Goal: Find contact information: Obtain details needed to contact an individual or organization

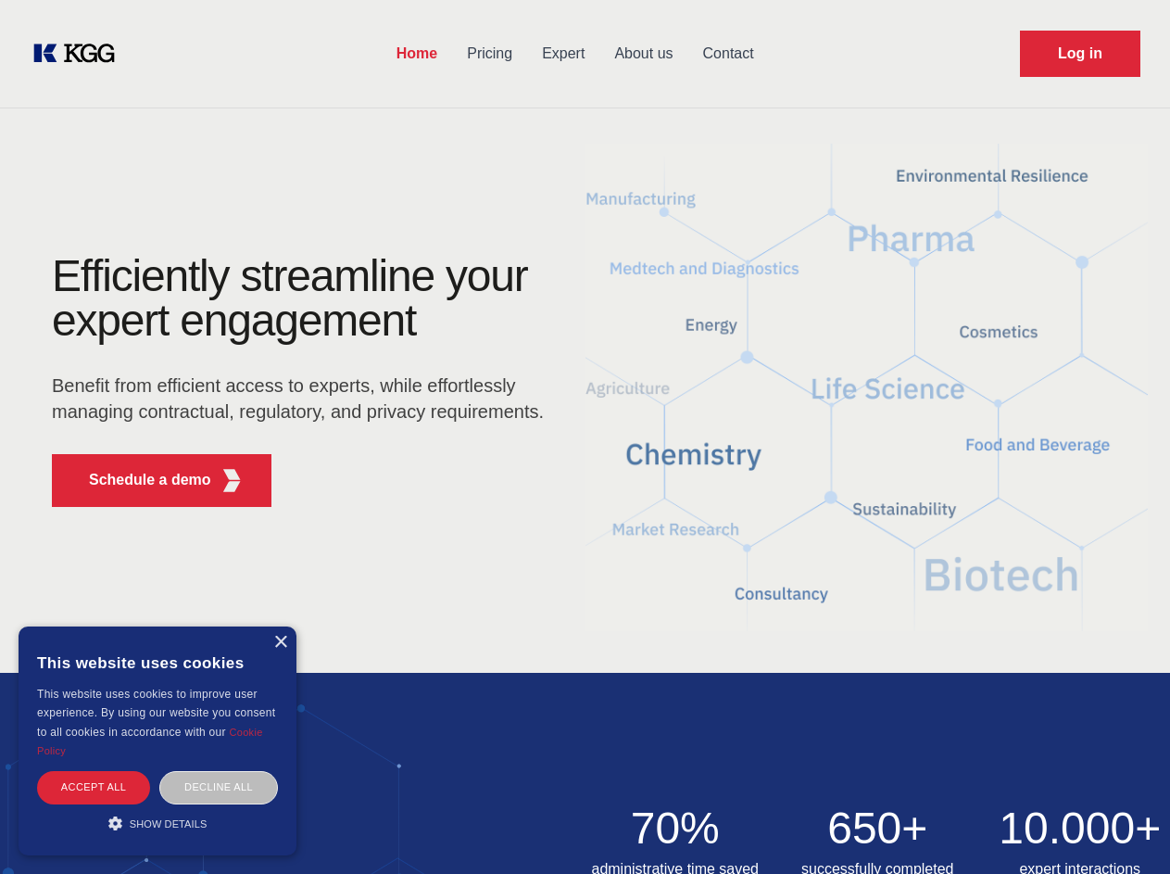
click at [585, 436] on div "Efficiently streamline your expert engagement Benefit from efficient access to …" at bounding box center [303, 388] width 563 height 268
click at [139, 480] on p "Schedule a demo" at bounding box center [150, 480] width 122 height 22
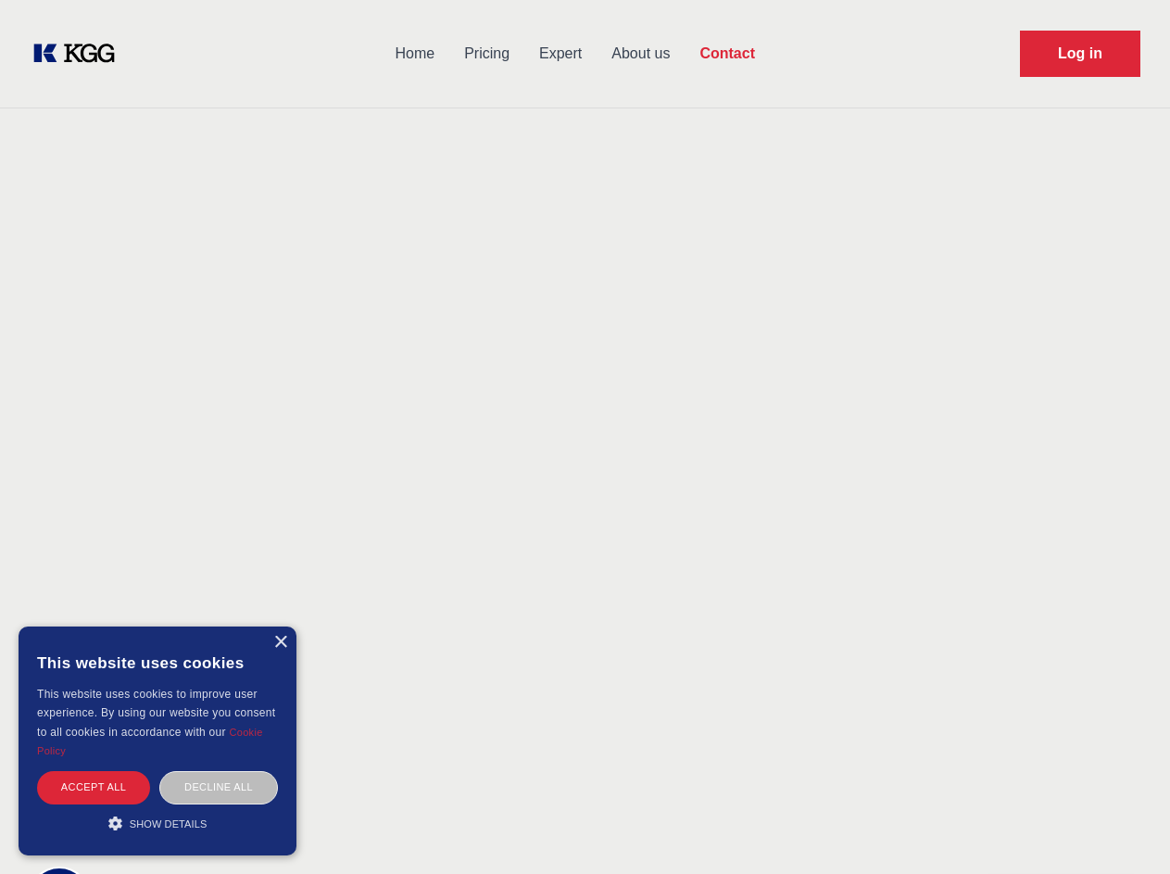
click at [280, 642] on div "× This website uses cookies This website uses cookies to improve user experienc…" at bounding box center [158, 740] width 278 height 229
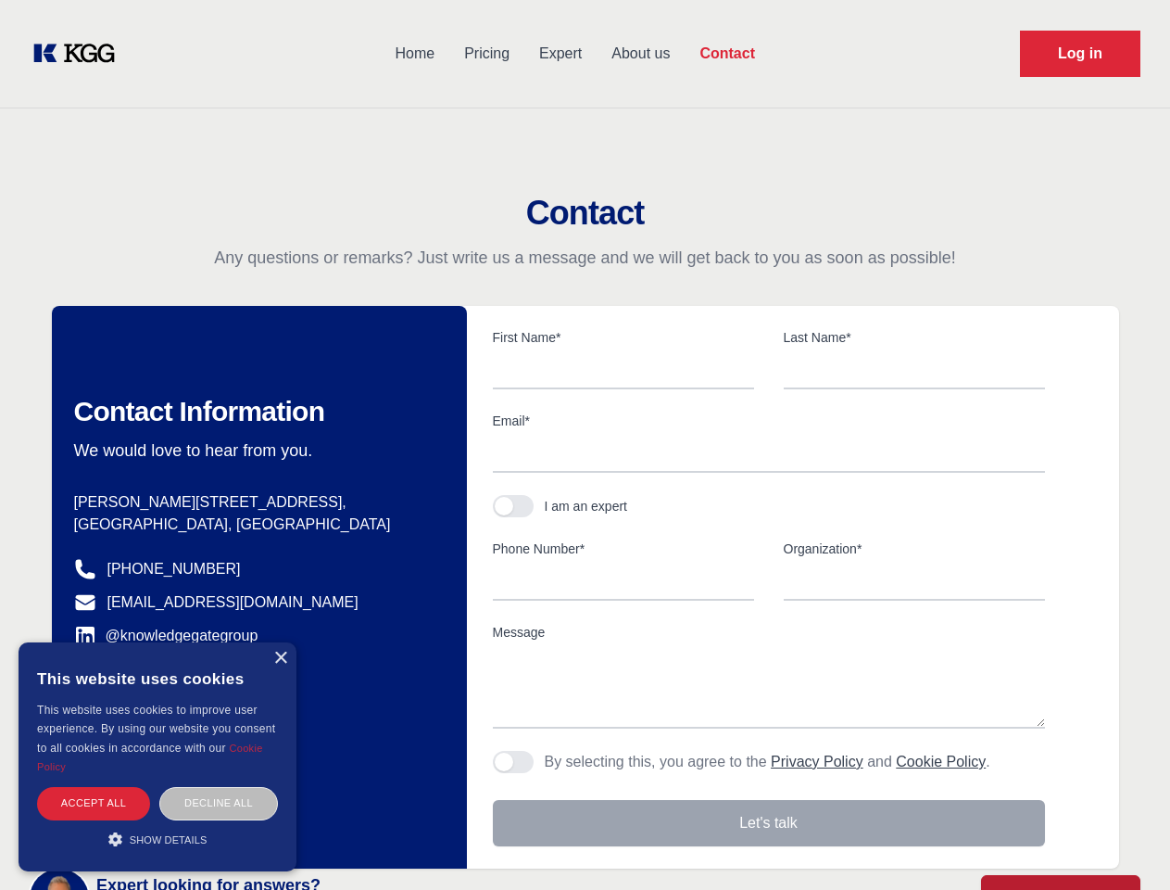
click at [94, 787] on div "Accept all" at bounding box center [93, 803] width 113 height 32
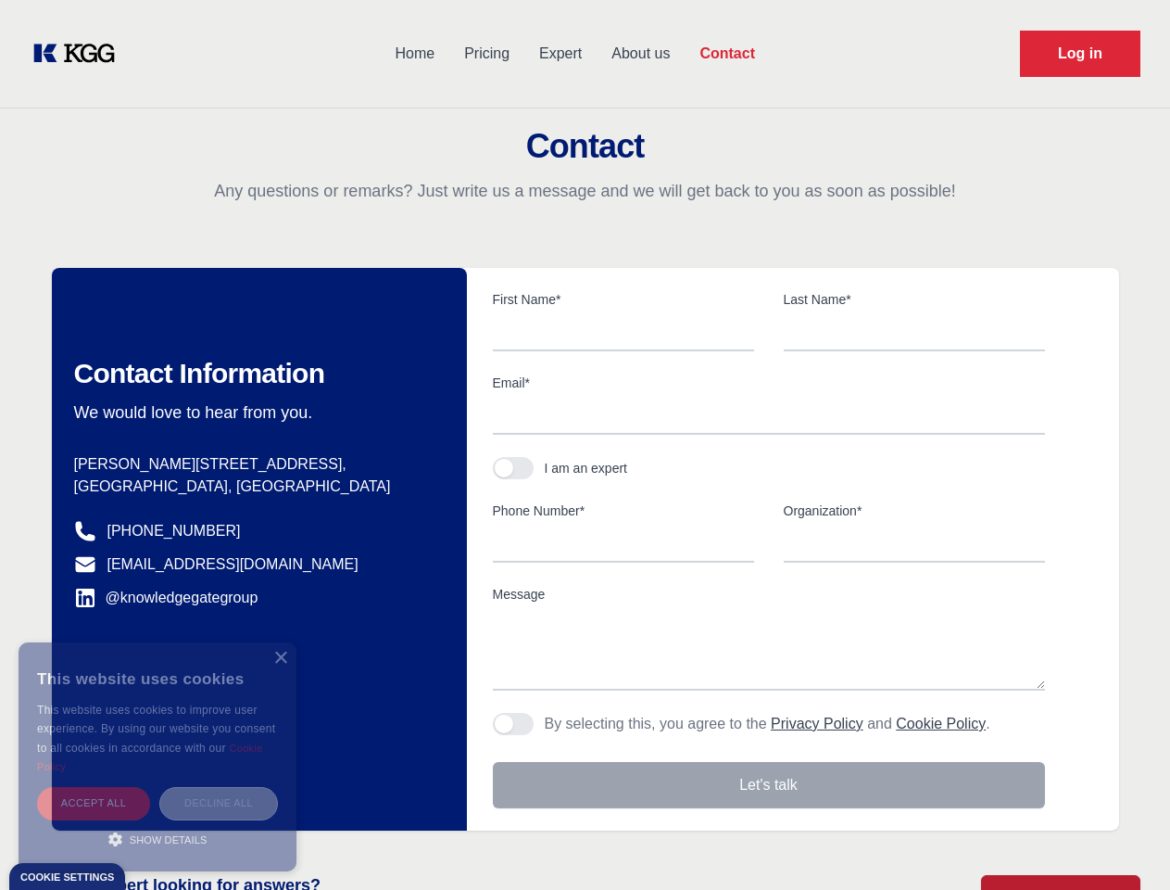
click at [219, 787] on div "Decline all" at bounding box center [218, 803] width 119 height 32
click at [158, 823] on main "Contact Any questions or remarks? Just write us a message and we will get back …" at bounding box center [585, 482] width 1170 height 965
